Goal: Transaction & Acquisition: Purchase product/service

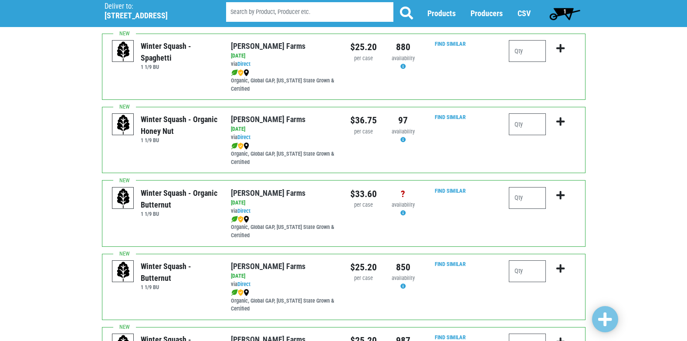
scroll to position [157, 0]
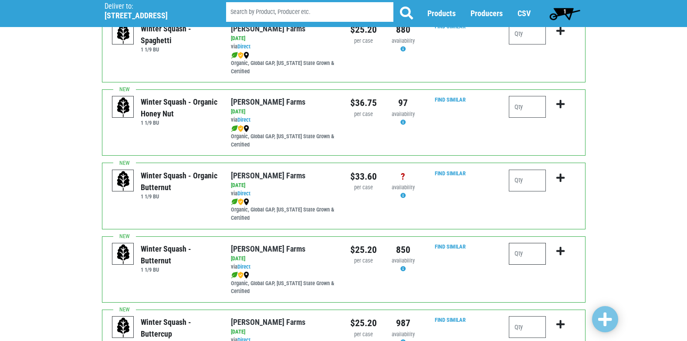
click at [527, 256] on input "number" at bounding box center [527, 254] width 37 height 22
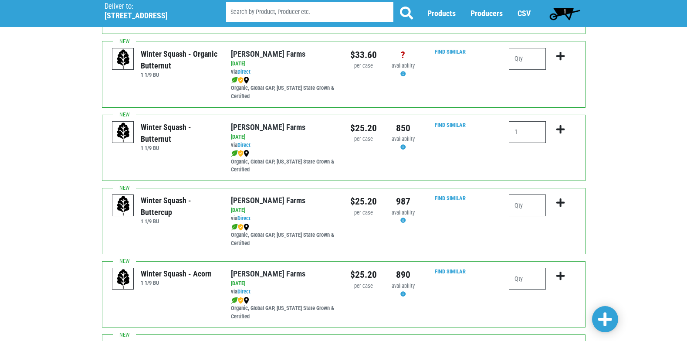
scroll to position [279, 0]
type input "1"
click at [536, 279] on input "number" at bounding box center [527, 278] width 37 height 22
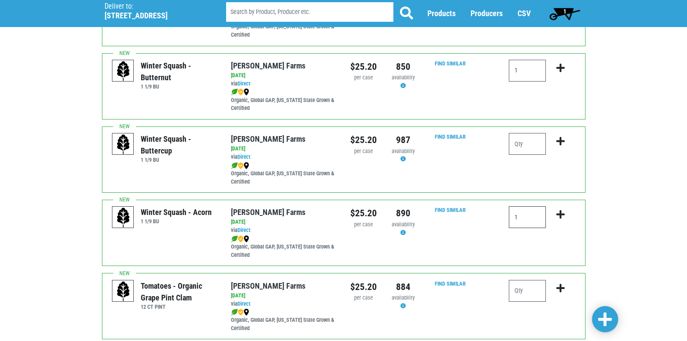
scroll to position [335, 0]
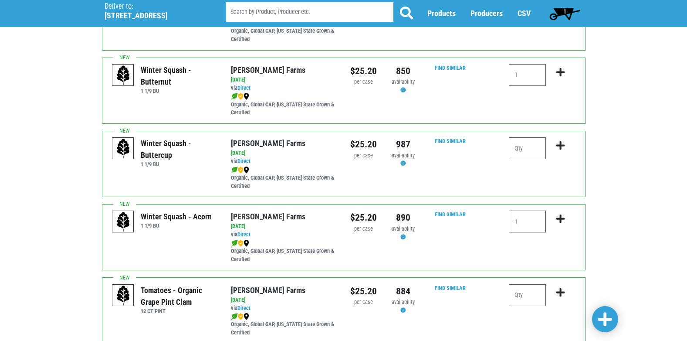
type input "1"
click at [561, 218] on icon "submit" at bounding box center [560, 219] width 8 height 10
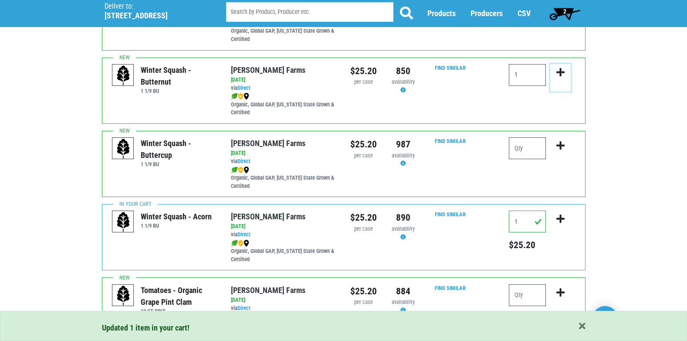
click at [561, 70] on icon "submit" at bounding box center [560, 73] width 8 height 10
click at [514, 71] on input "1" at bounding box center [527, 75] width 37 height 22
click at [534, 78] on input "1" at bounding box center [527, 75] width 37 height 22
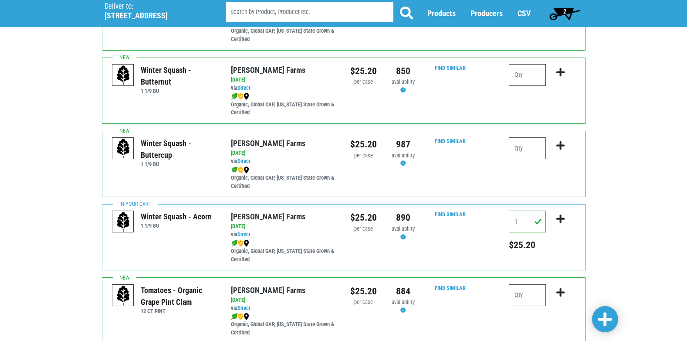
type input "1"
click at [556, 69] on icon "submit" at bounding box center [560, 73] width 8 height 10
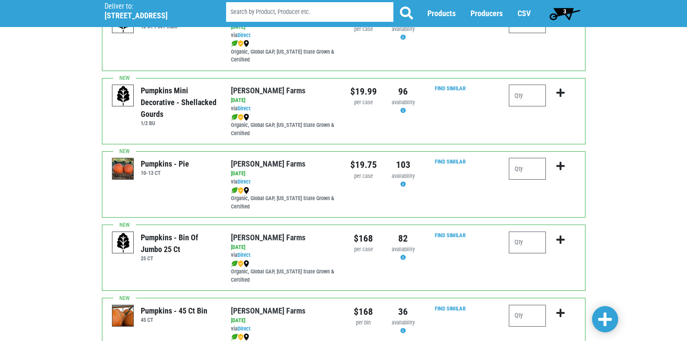
scroll to position [691, 0]
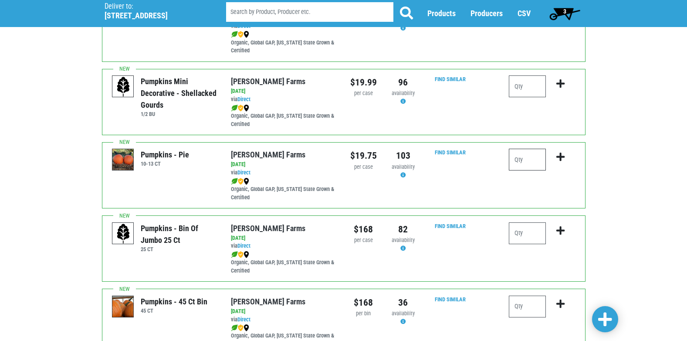
click at [537, 158] on input "number" at bounding box center [527, 160] width 37 height 22
type input "1"
click at [559, 155] on icon "submit" at bounding box center [560, 157] width 8 height 10
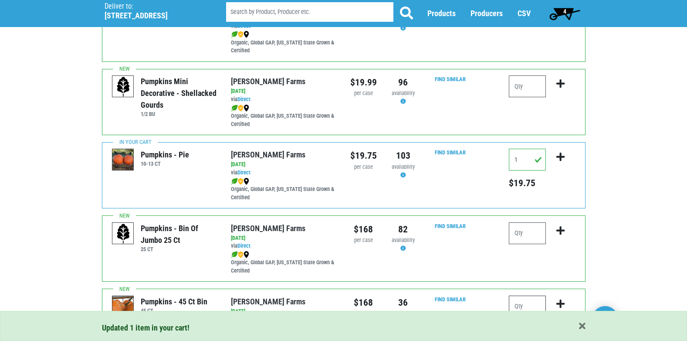
click at [528, 305] on input "number" at bounding box center [527, 306] width 37 height 22
type input "1"
click at [562, 302] on icon "submit" at bounding box center [560, 304] width 8 height 10
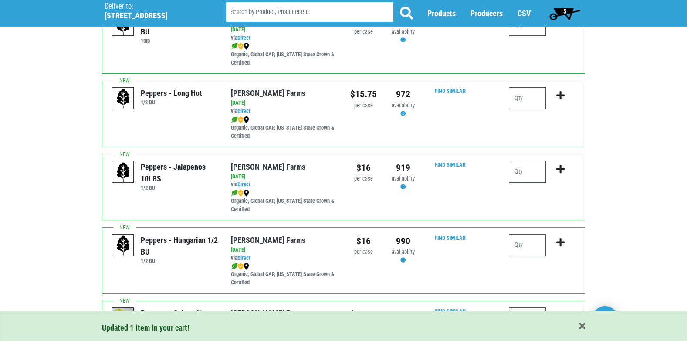
scroll to position [1056, 0]
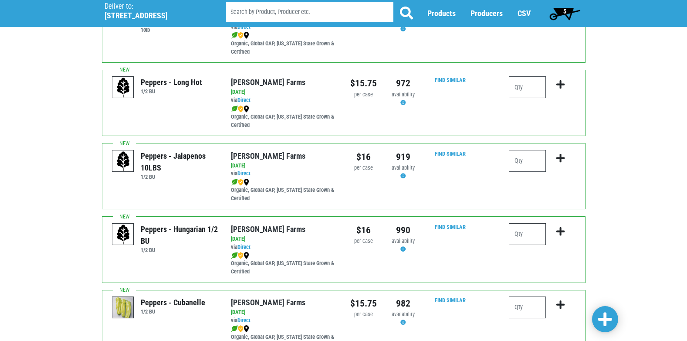
click at [523, 237] on input "number" at bounding box center [527, 234] width 37 height 22
type input "1"
click at [558, 229] on icon "submit" at bounding box center [560, 232] width 8 height 10
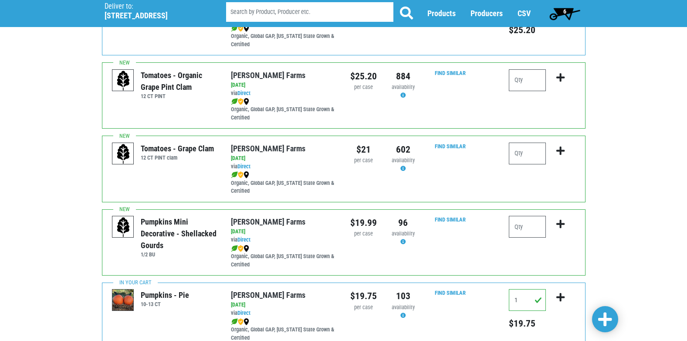
scroll to position [539, 0]
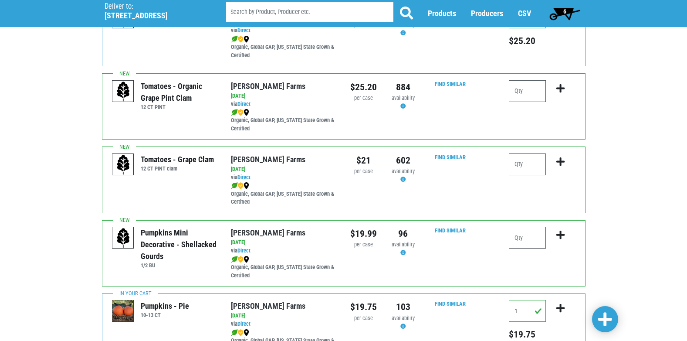
click at [562, 10] on span "6" at bounding box center [564, 13] width 39 height 17
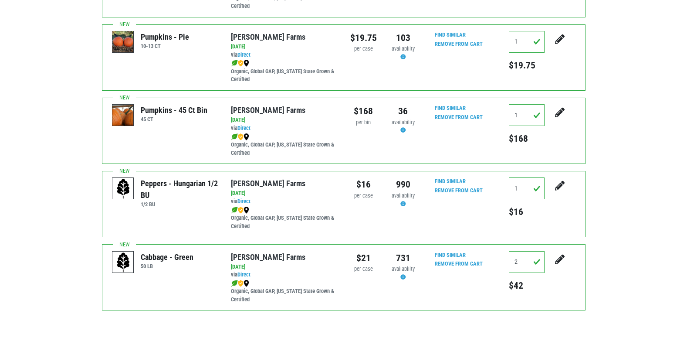
scroll to position [328, 0]
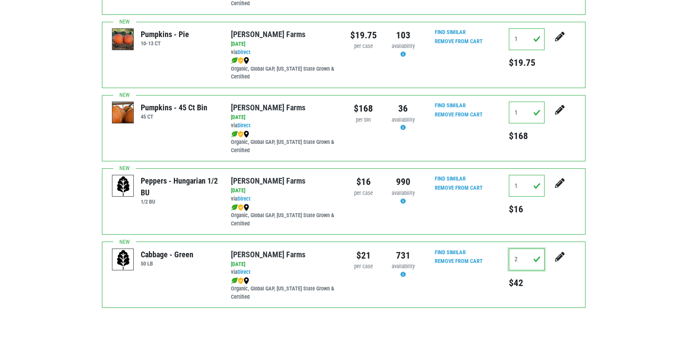
click at [525, 250] on input "2" at bounding box center [527, 259] width 36 height 22
drag, startPoint x: 538, startPoint y: 254, endPoint x: 552, endPoint y: 268, distance: 19.4
click at [547, 266] on div "1 $42" at bounding box center [542, 270] width 66 height 44
type input "1"
click at [563, 273] on div at bounding box center [560, 270] width 30 height 44
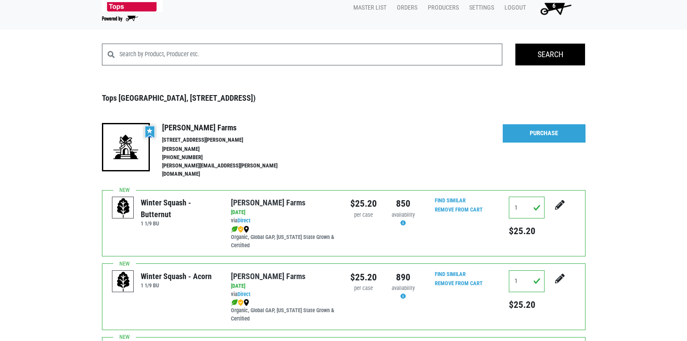
scroll to position [0, 0]
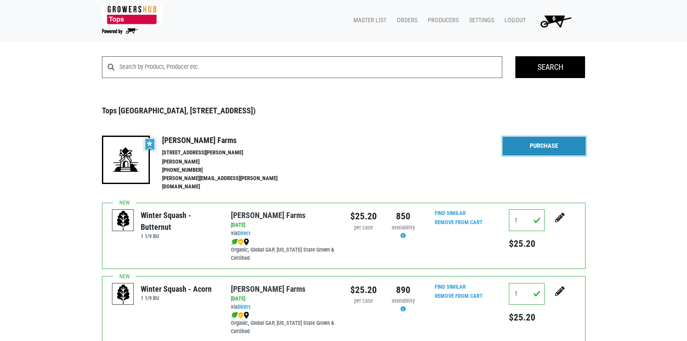
click at [537, 146] on link "Purchase" at bounding box center [544, 146] width 83 height 18
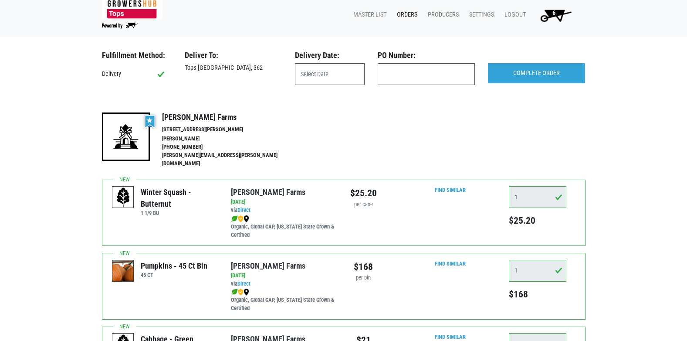
scroll to position [4, 0]
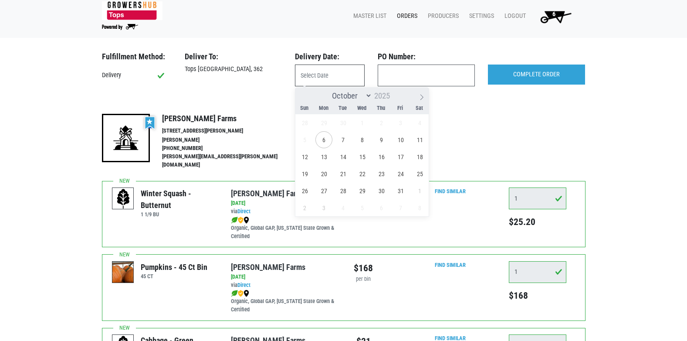
click at [327, 74] on input "text" at bounding box center [330, 75] width 70 height 22
click at [342, 139] on span "7" at bounding box center [343, 139] width 17 height 17
type input "[DATE]"
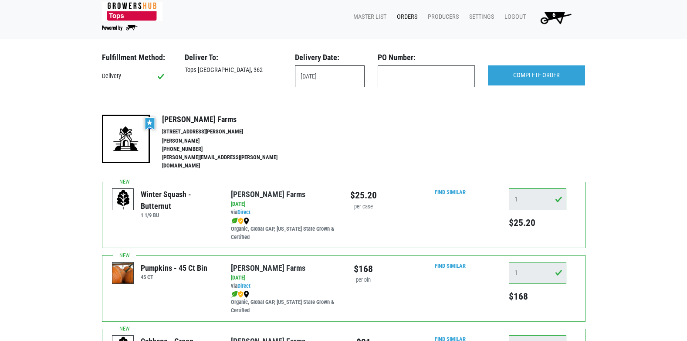
scroll to position [0, 0]
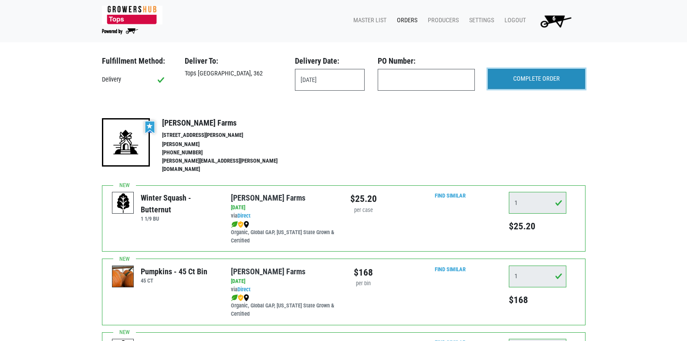
click at [531, 79] on input "COMPLETE ORDER" at bounding box center [536, 79] width 97 height 20
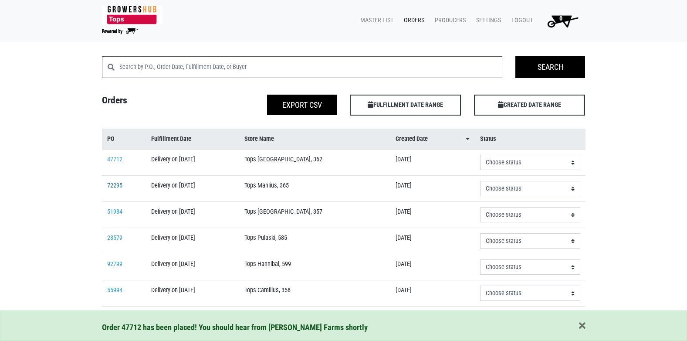
click at [113, 186] on link "72295" at bounding box center [114, 185] width 15 height 7
